Goal: Information Seeking & Learning: Learn about a topic

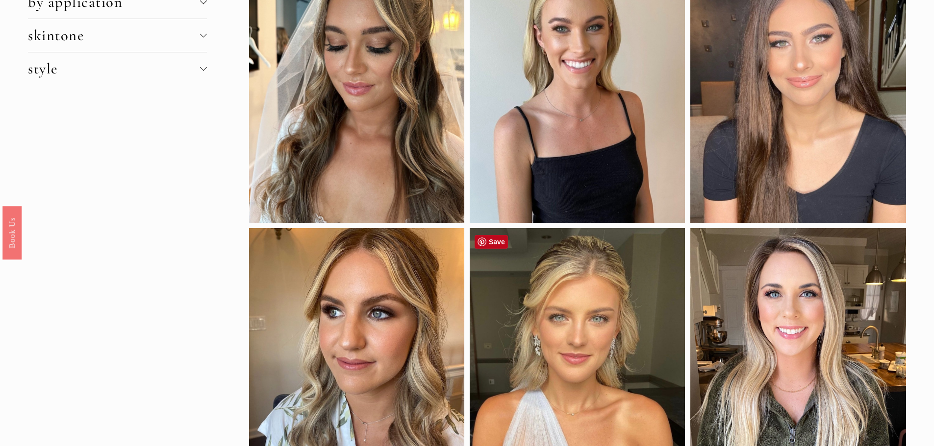
scroll to position [98, 0]
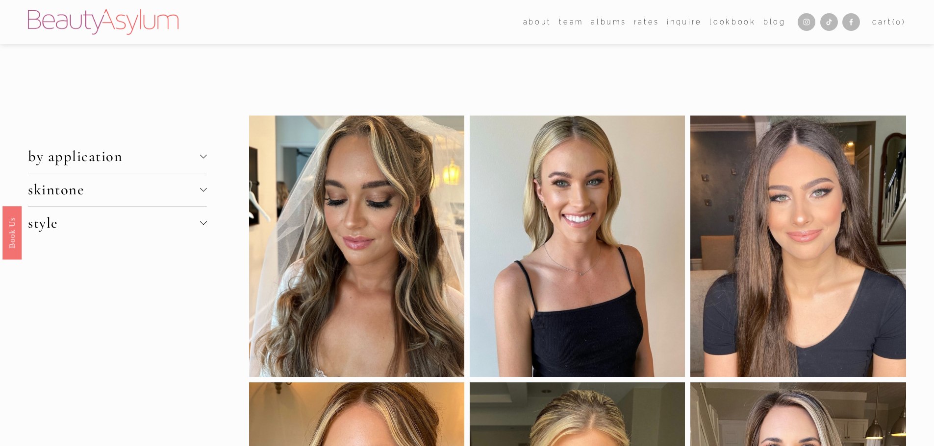
click at [162, 193] on span "skintone" at bounding box center [114, 190] width 172 height 18
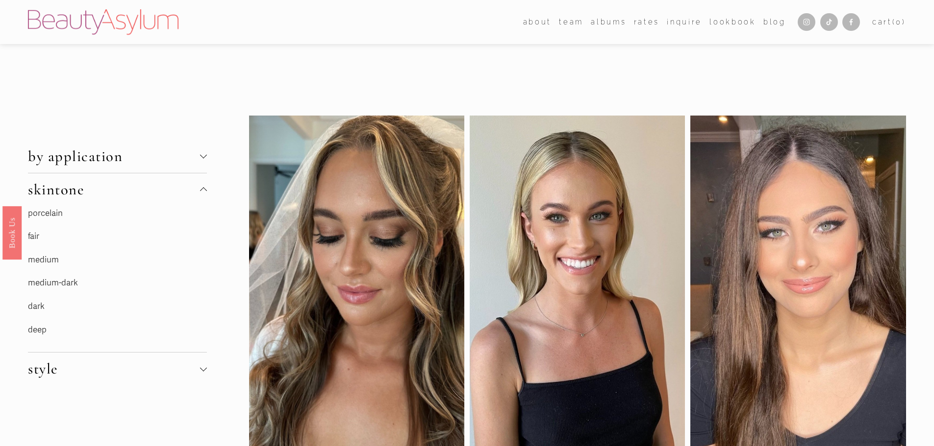
click at [37, 237] on link "fair" at bounding box center [33, 236] width 11 height 10
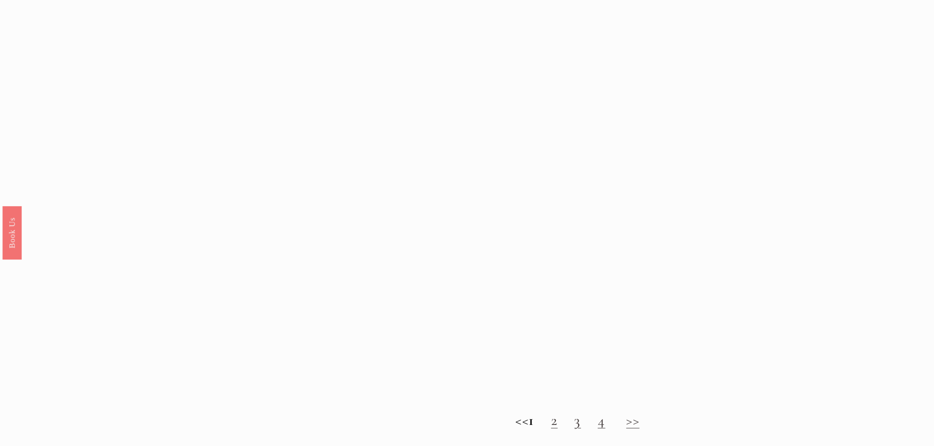
scroll to position [1029, 0]
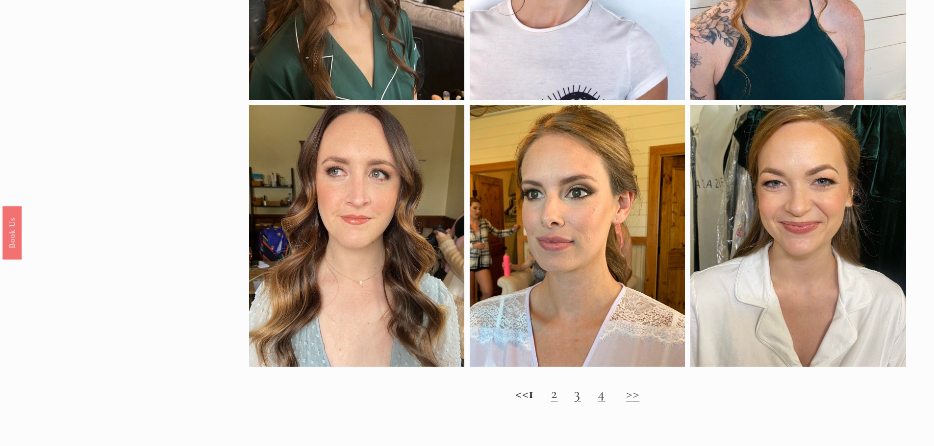
click at [558, 403] on link "2" at bounding box center [554, 394] width 7 height 18
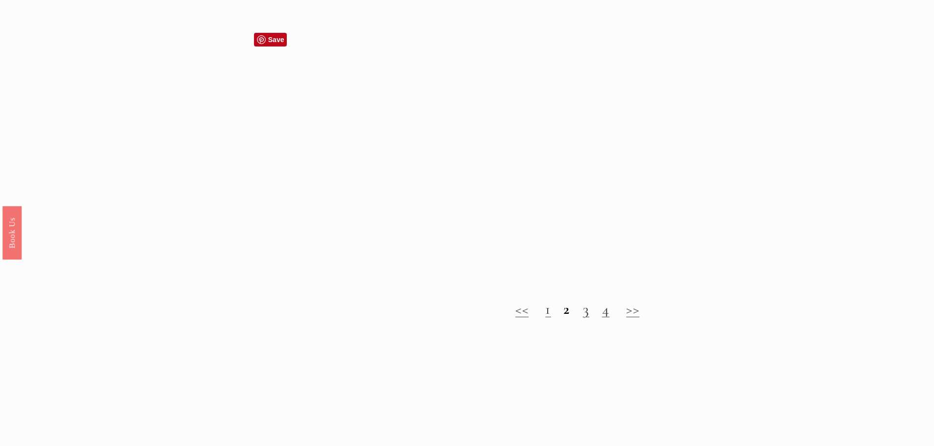
scroll to position [1127, 0]
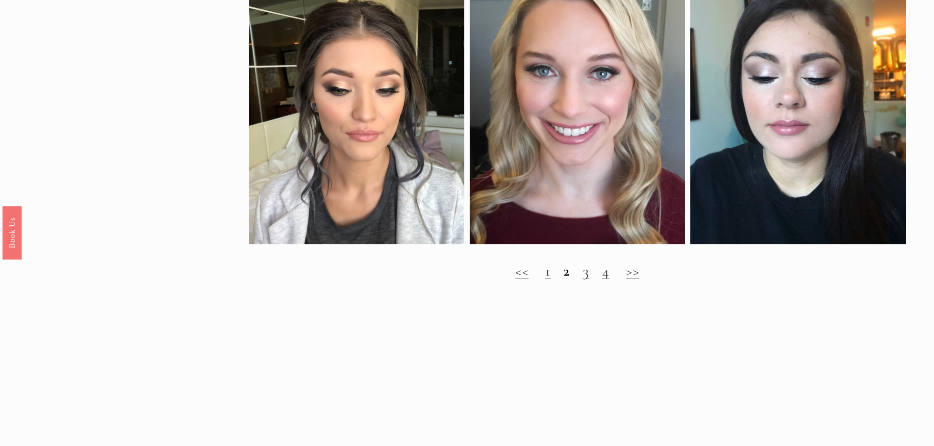
click at [586, 280] on link "3" at bounding box center [586, 271] width 7 height 18
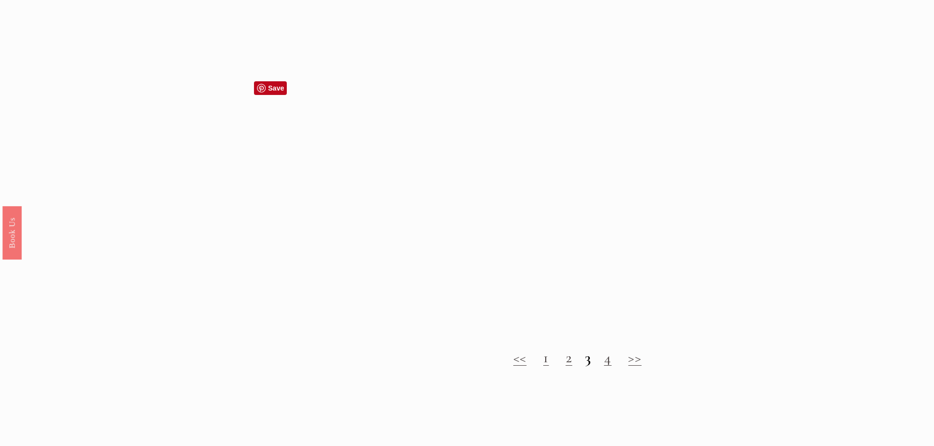
scroll to position [1127, 0]
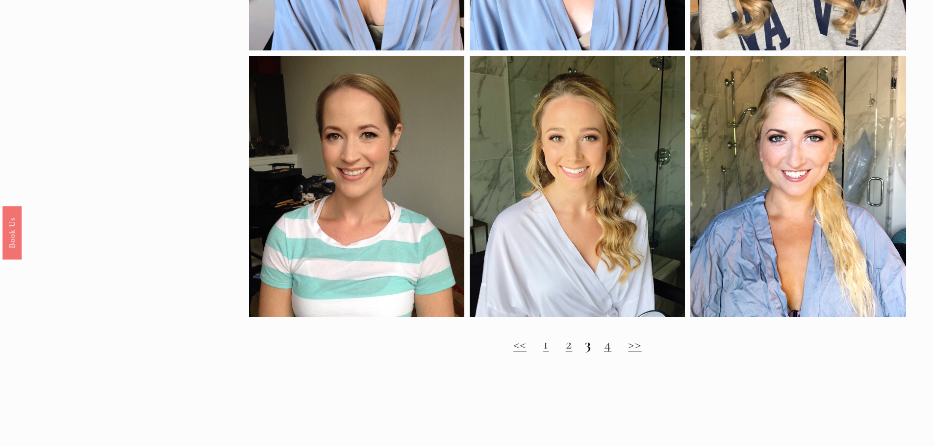
click at [607, 353] on link "4" at bounding box center [608, 344] width 8 height 18
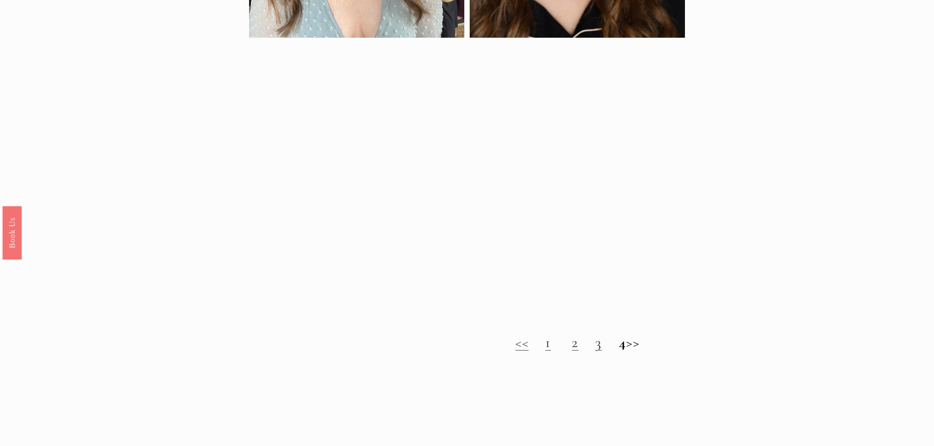
scroll to position [931, 0]
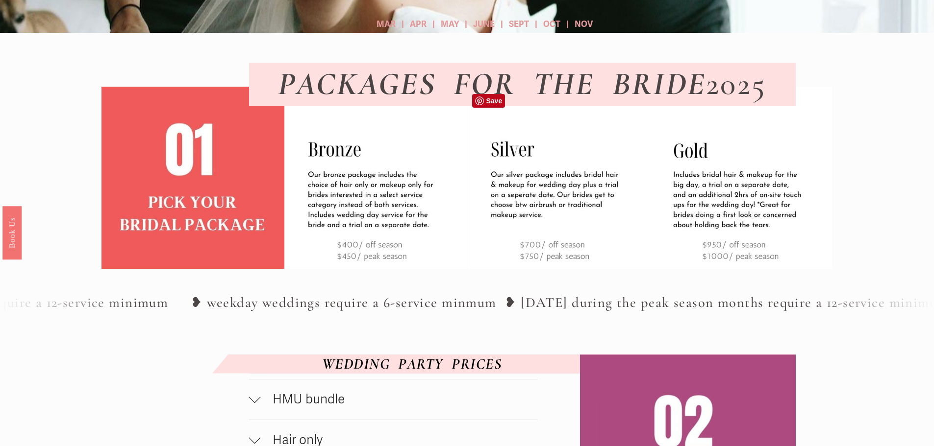
scroll to position [343, 0]
